Goal: Find specific page/section: Find specific page/section

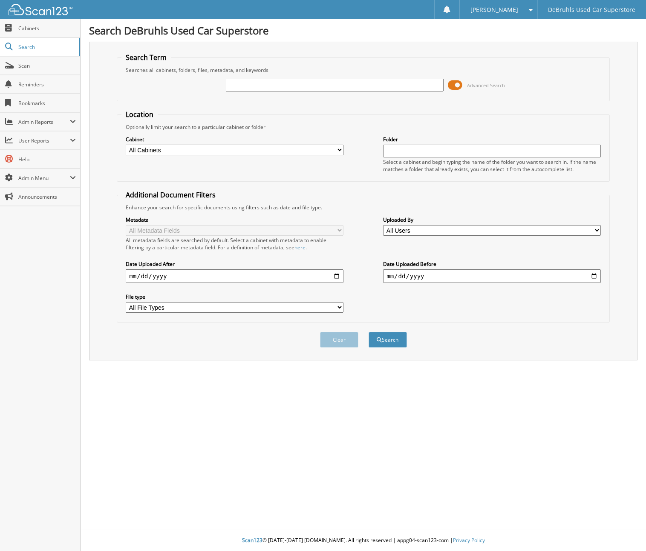
click at [251, 88] on input "text" at bounding box center [334, 85] width 217 height 13
type input "INTERNATIONAL"
click at [387, 332] on button "Search" at bounding box center [387, 340] width 38 height 16
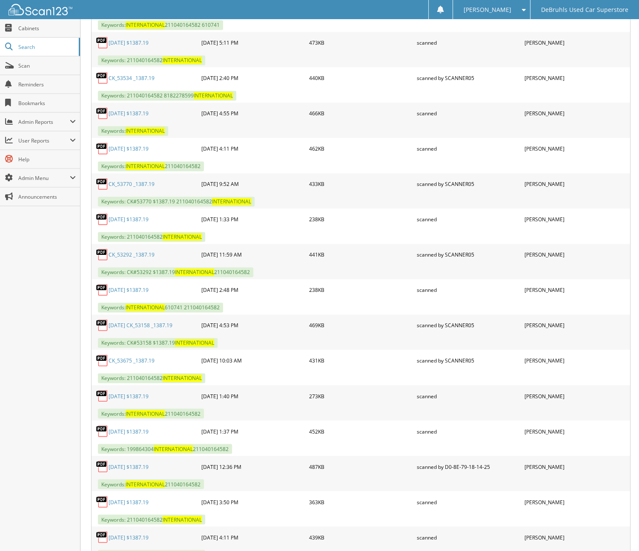
scroll to position [1145, 0]
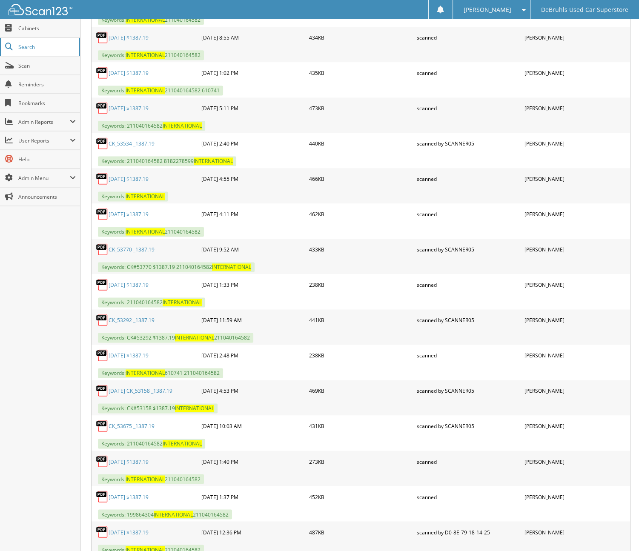
click at [36, 47] on span "Search" at bounding box center [46, 46] width 56 height 7
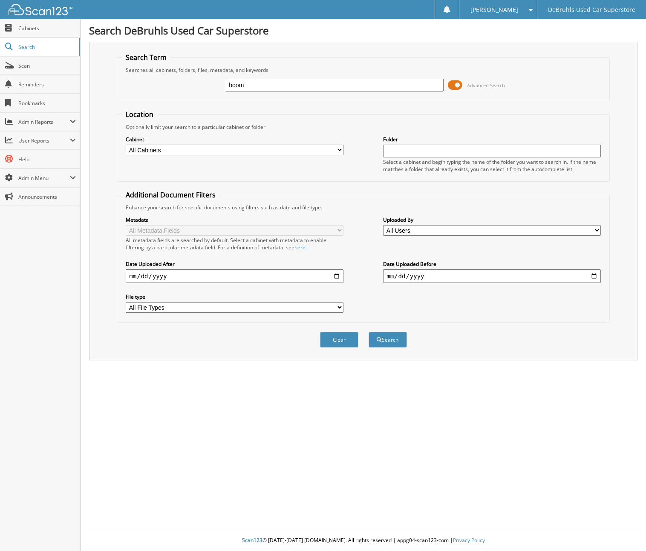
type input "boom"
click at [368, 332] on button "Search" at bounding box center [387, 340] width 38 height 16
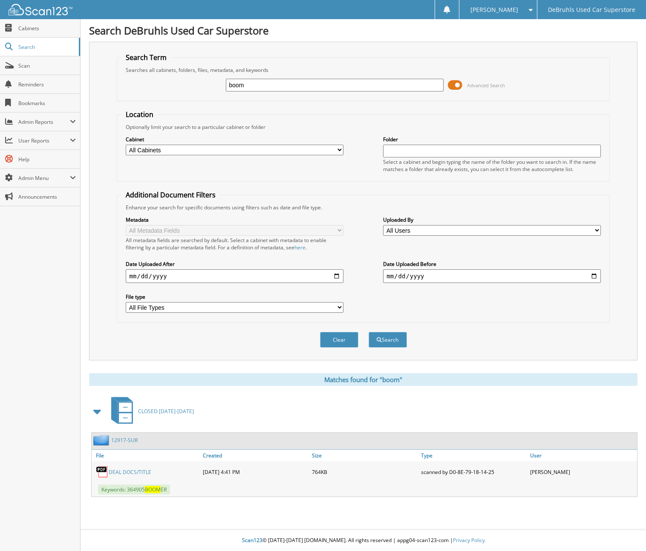
click at [279, 85] on input "boom" at bounding box center [334, 85] width 217 height 13
type input "bucket"
click at [368, 332] on button "Search" at bounding box center [387, 340] width 38 height 16
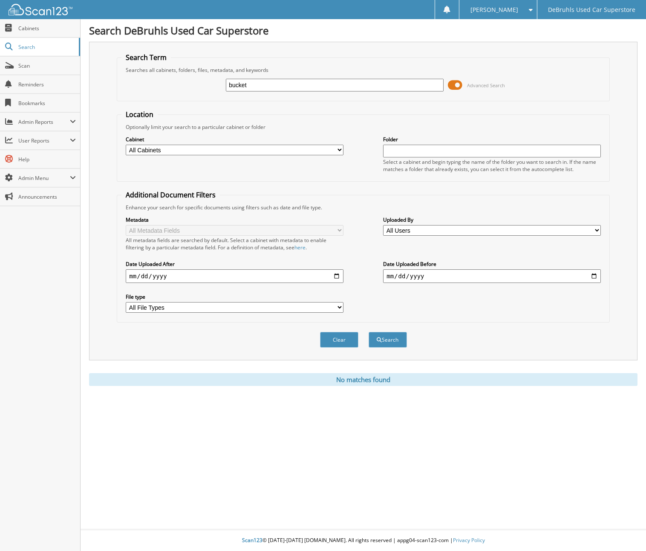
click at [279, 85] on input "bucket" at bounding box center [334, 85] width 217 height 13
type input "cody"
click at [368, 332] on button "Search" at bounding box center [387, 340] width 38 height 16
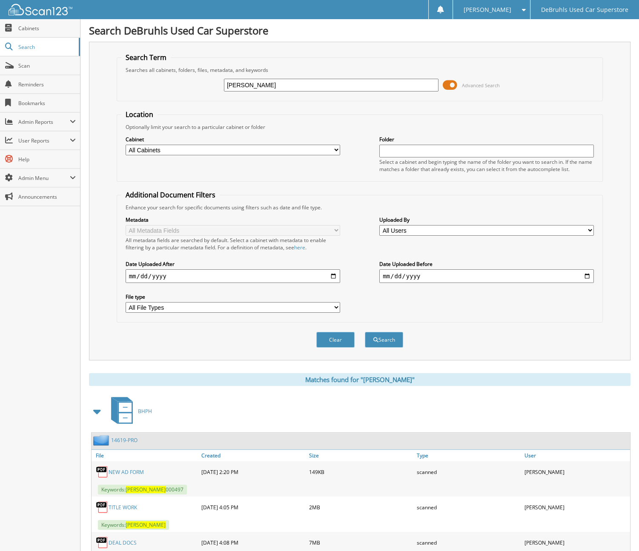
drag, startPoint x: 284, startPoint y: 79, endPoint x: 220, endPoint y: 83, distance: 64.4
click at [220, 83] on div "[PERSON_NAME] Advanced Search" at bounding box center [359, 85] width 477 height 23
type input "$16000"
click at [365, 332] on button "Search" at bounding box center [384, 340] width 38 height 16
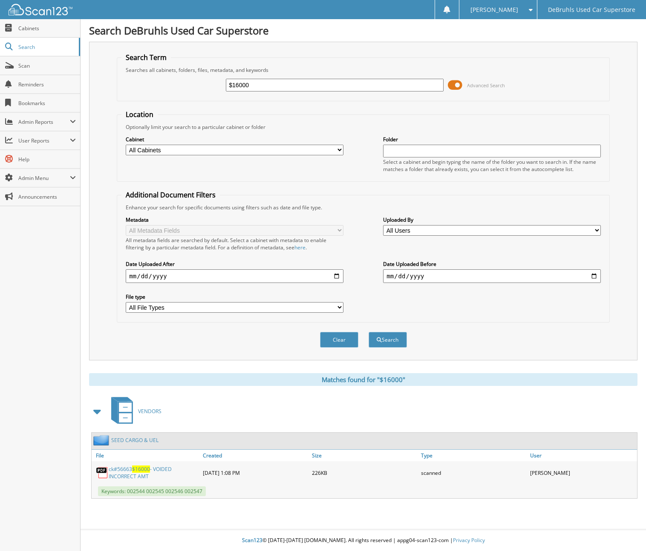
drag, startPoint x: 266, startPoint y: 87, endPoint x: 189, endPoint y: 81, distance: 76.9
click at [189, 81] on div "$16000 Advanced Search" at bounding box center [362, 85] width 483 height 23
type input "william cody"
click at [368, 332] on button "Search" at bounding box center [387, 340] width 38 height 16
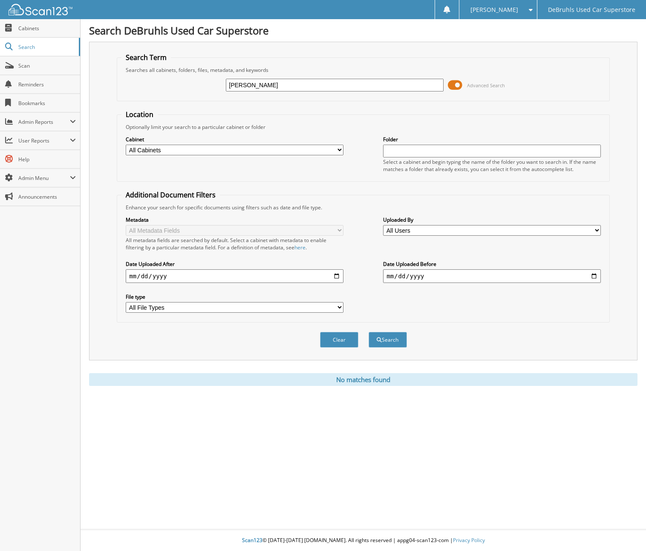
drag, startPoint x: 289, startPoint y: 80, endPoint x: 179, endPoint y: 83, distance: 109.9
click at [179, 83] on div "[PERSON_NAME] Advanced Search" at bounding box center [362, 85] width 483 height 23
type input "57739"
click at [368, 332] on button "Search" at bounding box center [387, 340] width 38 height 16
click at [294, 86] on input "57739" at bounding box center [334, 85] width 217 height 13
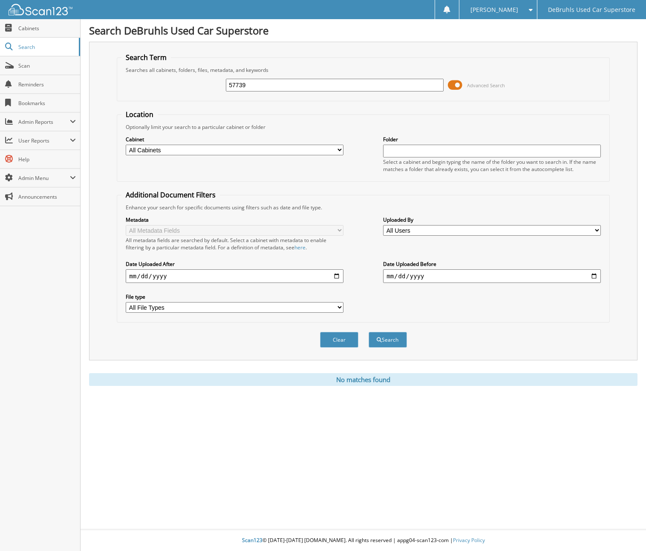
click at [294, 86] on input "57739" at bounding box center [334, 85] width 217 height 13
click at [47, 31] on span "Cabinets" at bounding box center [46, 28] width 57 height 7
